Goal: Transaction & Acquisition: Purchase product/service

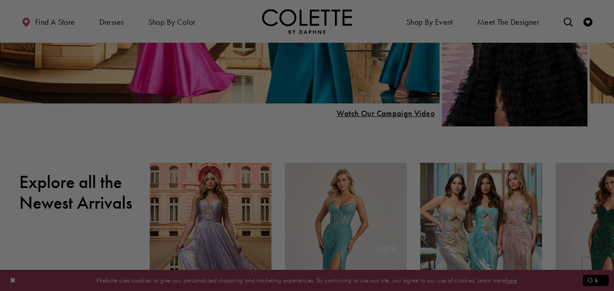
scroll to position [251, 0]
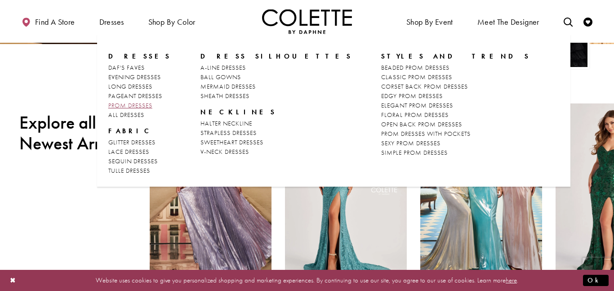
click at [139, 105] on span "PROM DRESSES" at bounding box center [130, 105] width 44 height 8
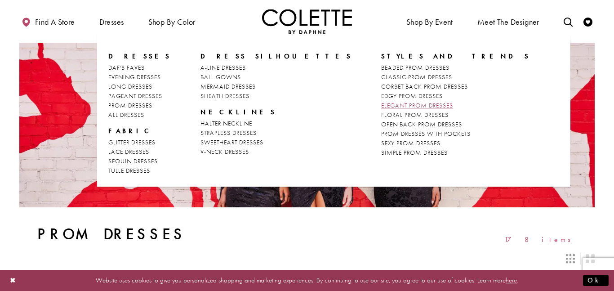
click at [381, 107] on span "ELEGANT PROM DRESSES" at bounding box center [417, 105] width 72 height 8
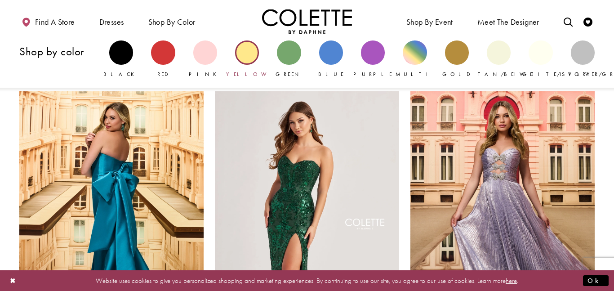
click at [250, 56] on div "Primary block" at bounding box center [247, 52] width 24 height 24
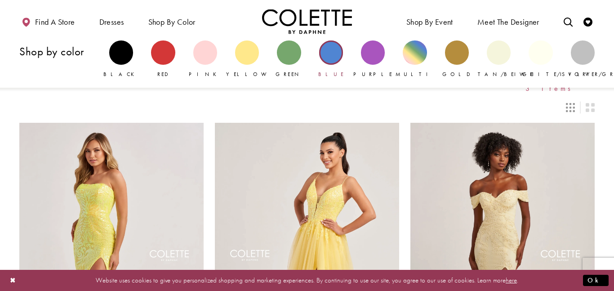
click at [332, 54] on div "Primary block" at bounding box center [331, 52] width 24 height 24
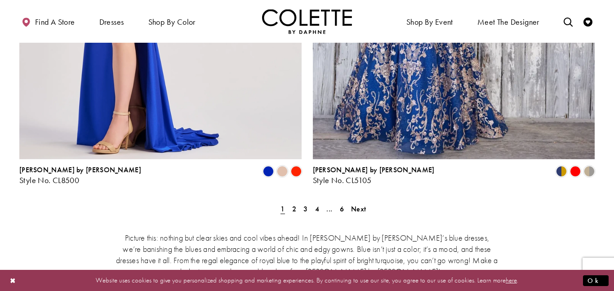
scroll to position [1704, 0]
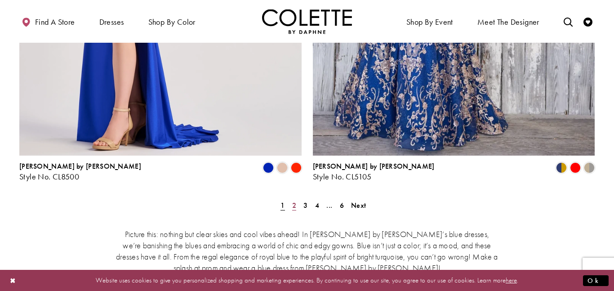
click at [292, 201] on span "2" at bounding box center [294, 205] width 4 height 9
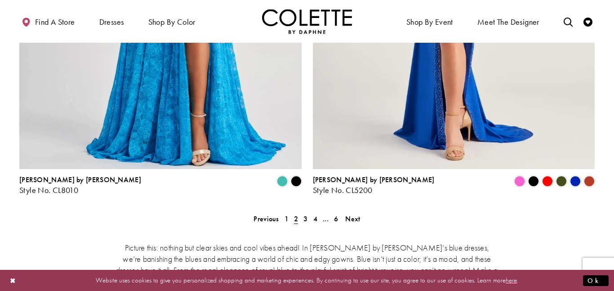
scroll to position [1664, 0]
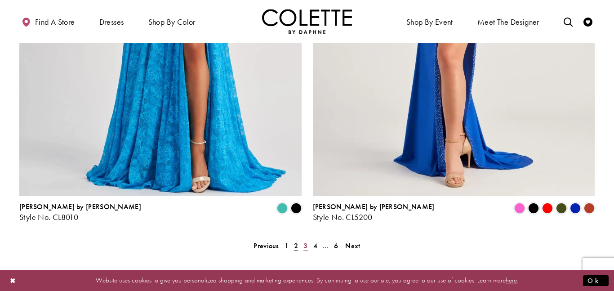
click at [305, 241] on span "3" at bounding box center [306, 245] width 4 height 9
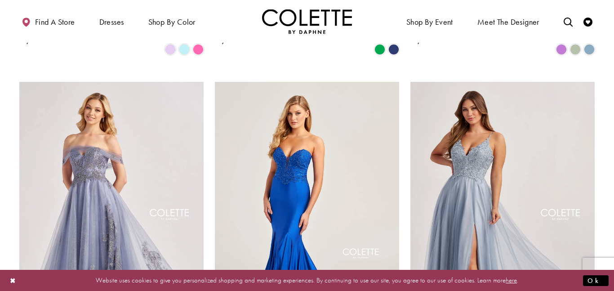
scroll to position [707, 0]
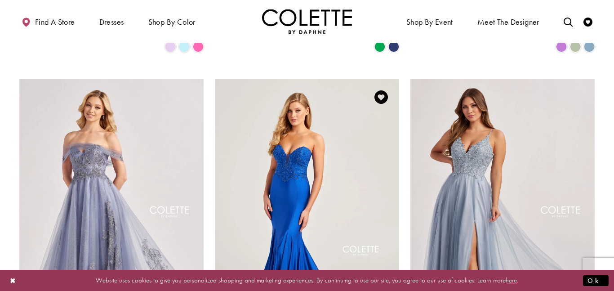
click at [356, 180] on img "Visit Colette by Daphne Style No. CL5112 Page" at bounding box center [307, 213] width 184 height 268
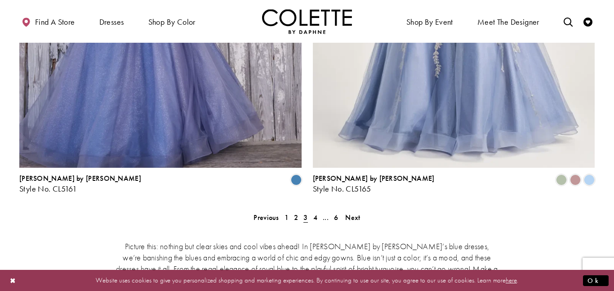
scroll to position [1664, 0]
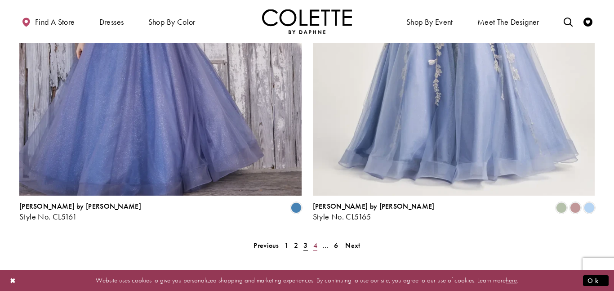
click at [314, 241] on span "4" at bounding box center [316, 245] width 4 height 9
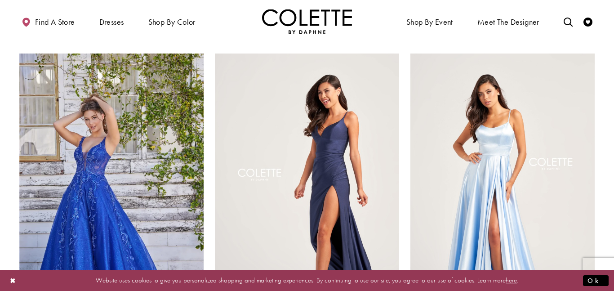
scroll to position [416, 0]
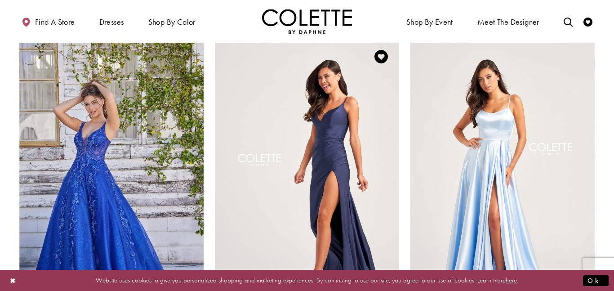
click at [341, 134] on img "Visit Colette by Daphne Style No. CL5278 Page" at bounding box center [307, 173] width 184 height 268
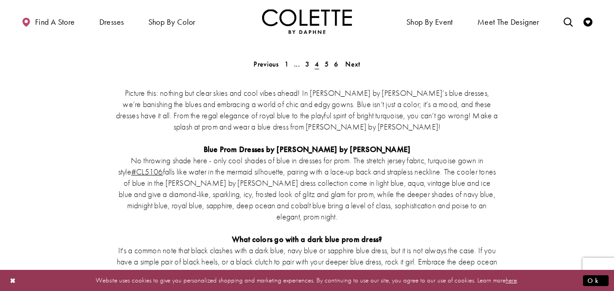
scroll to position [1855, 0]
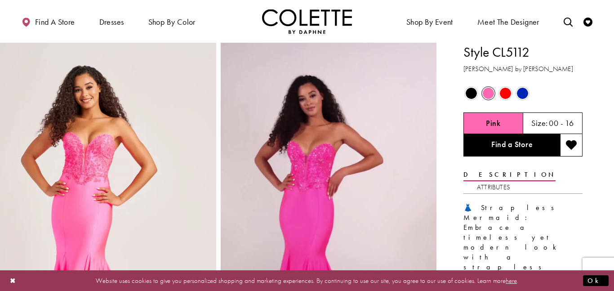
click at [524, 93] on span "Product color controls state depends on size chosen" at bounding box center [522, 93] width 11 height 11
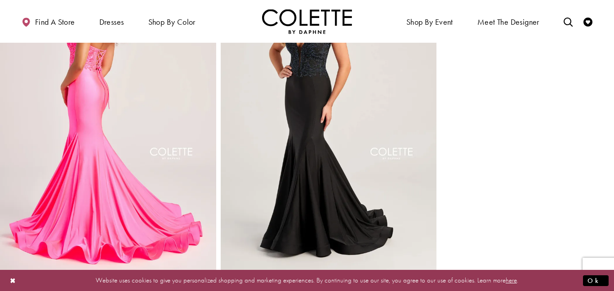
scroll to position [808, 0]
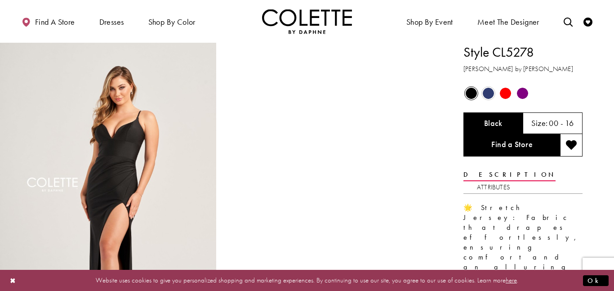
click at [486, 92] on span "Product color controls state depends on size chosen" at bounding box center [488, 93] width 11 height 11
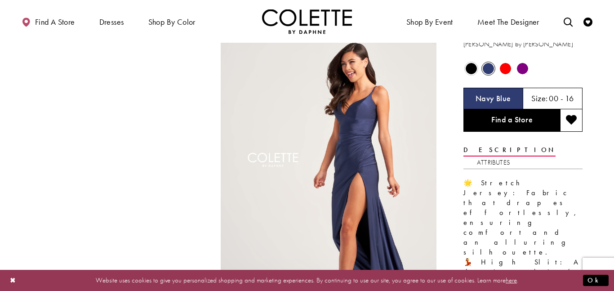
scroll to position [24, 0]
